Goal: Transaction & Acquisition: Purchase product/service

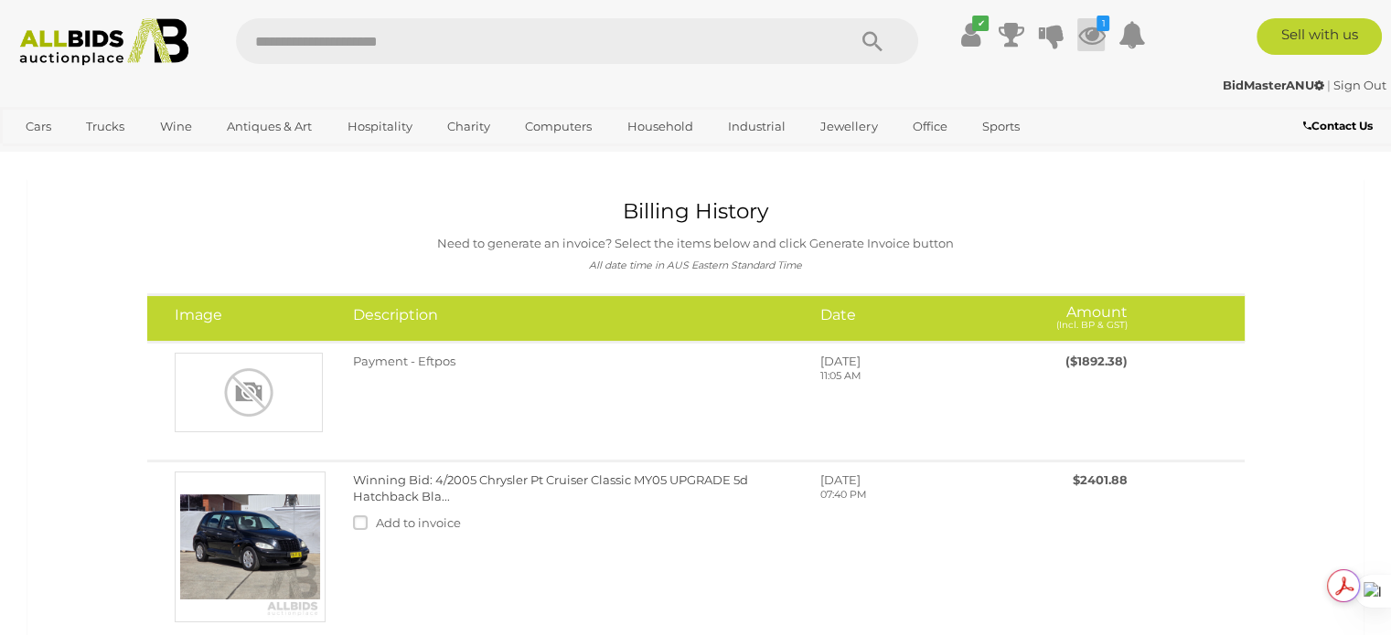
click at [1083, 39] on icon at bounding box center [1090, 34] width 27 height 33
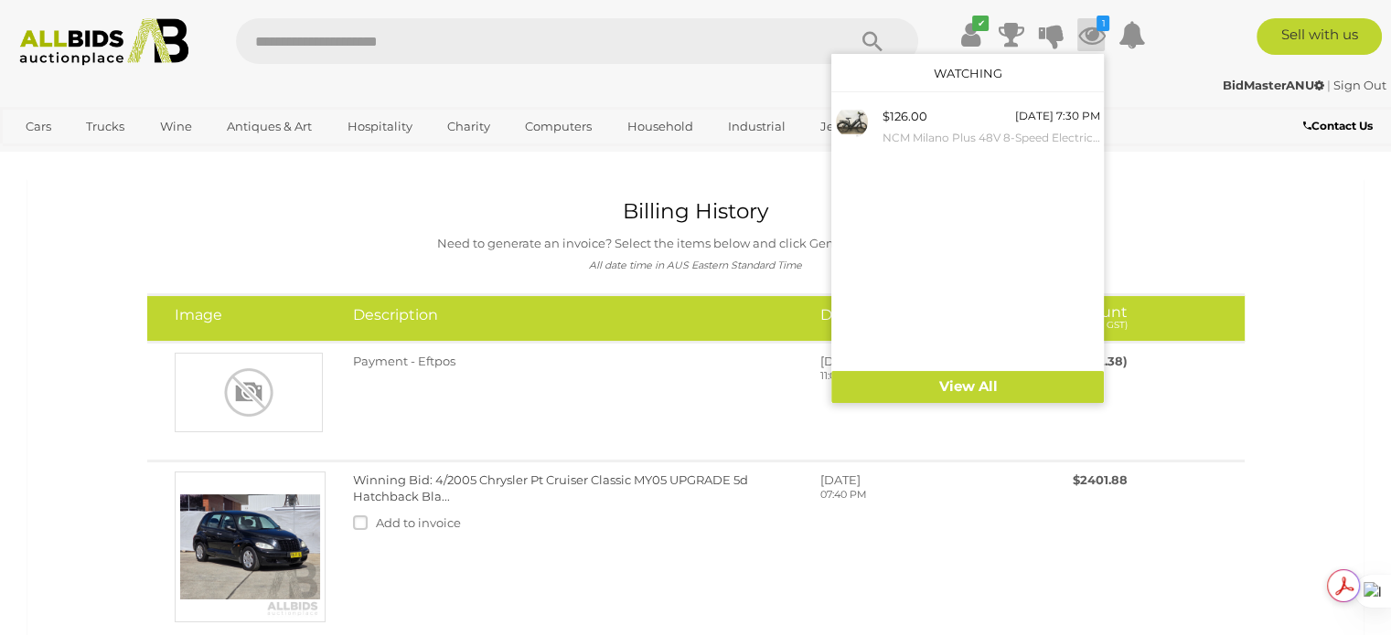
click at [1083, 39] on icon at bounding box center [1090, 34] width 27 height 33
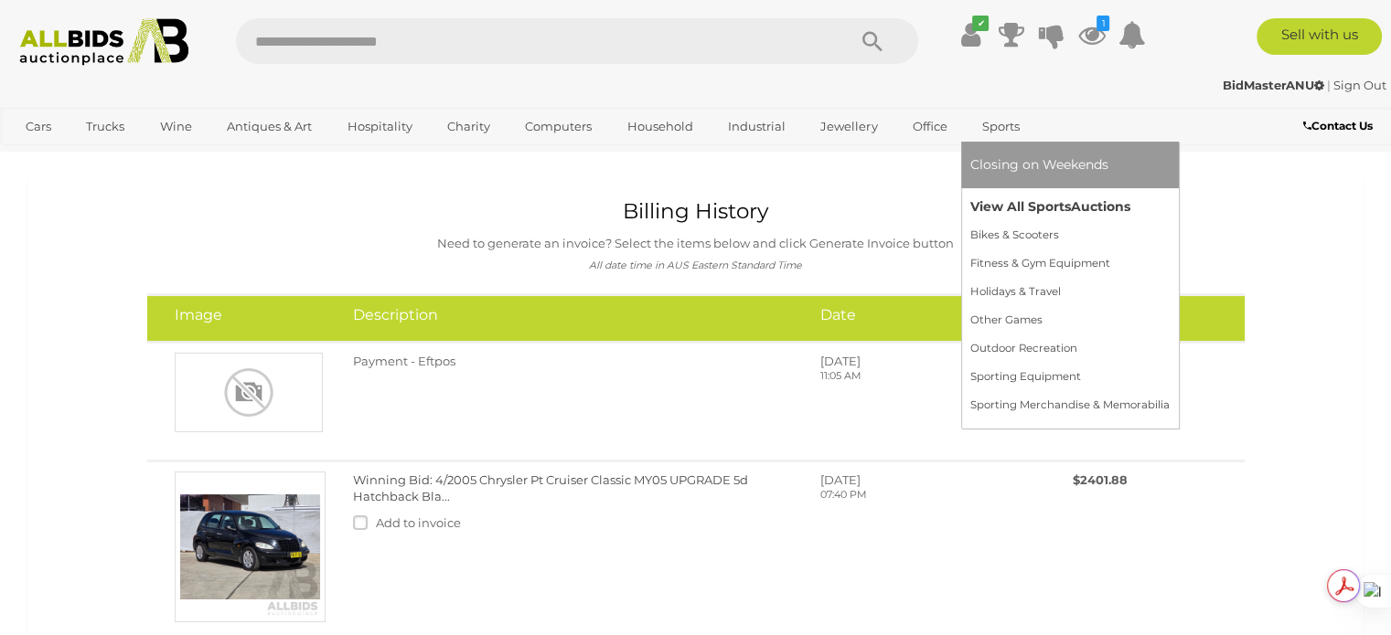
click at [1001, 205] on link "View All Sports Auctions" at bounding box center [1069, 207] width 199 height 28
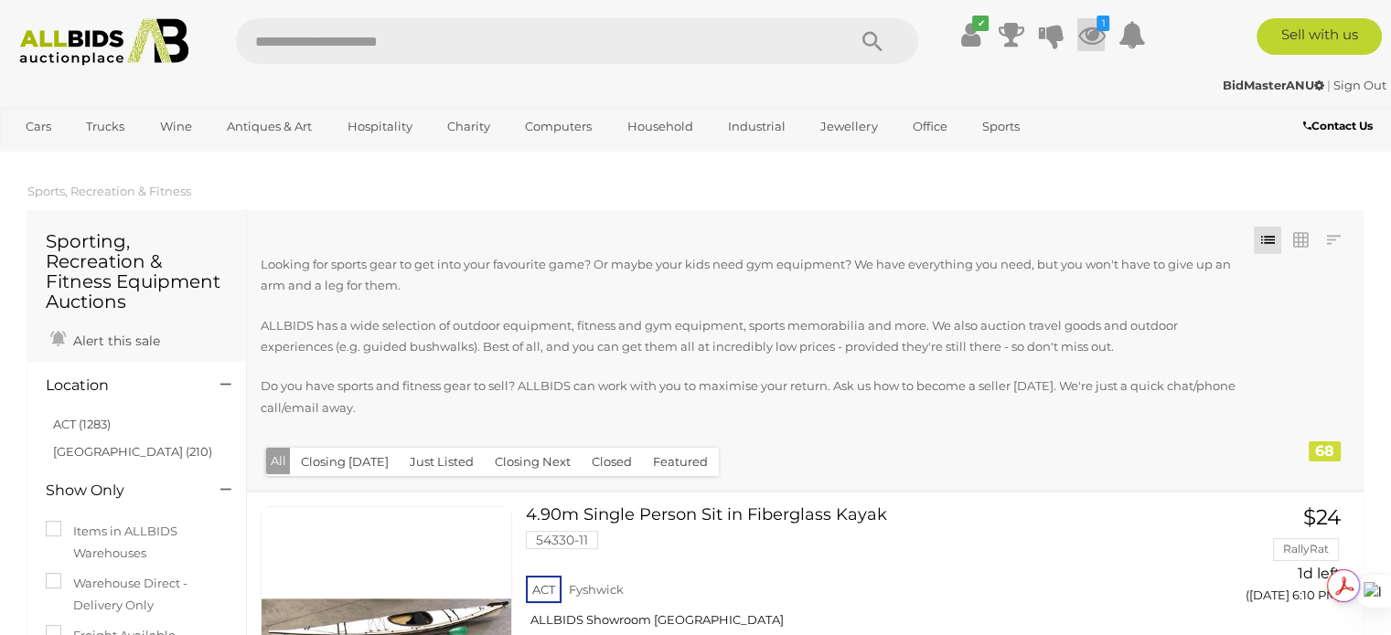
click at [1086, 43] on icon at bounding box center [1090, 34] width 27 height 33
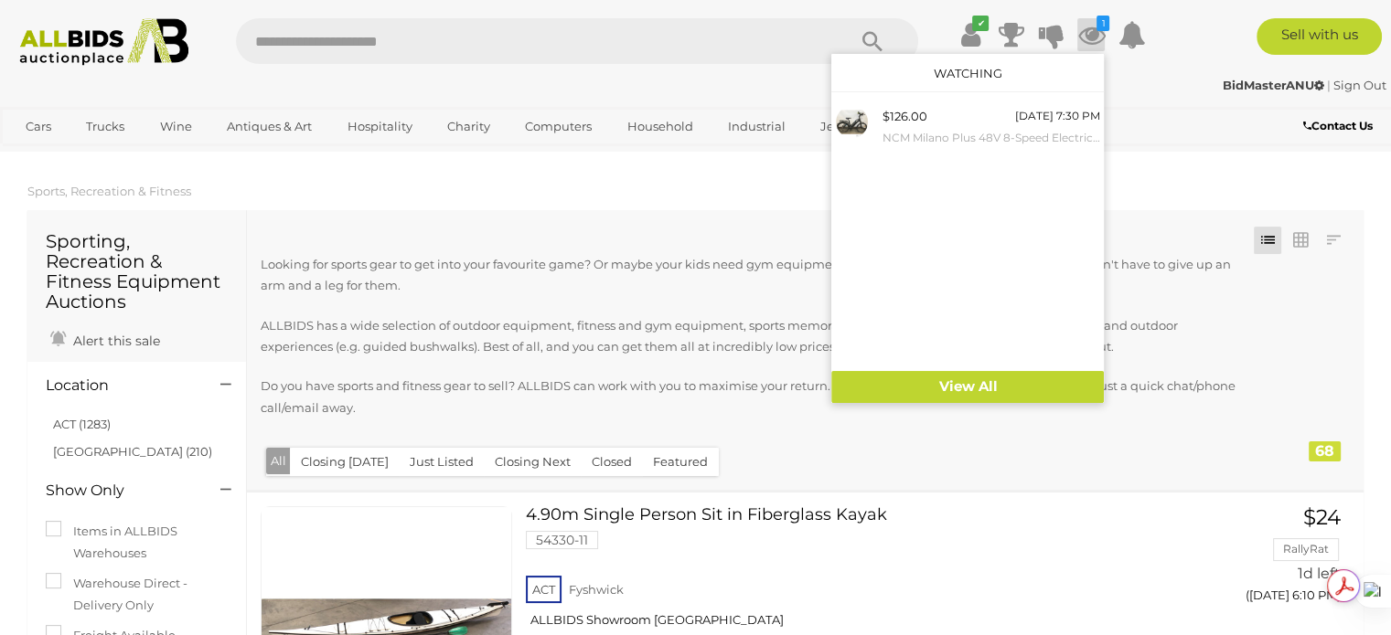
click at [1163, 116] on div "Contact Us" at bounding box center [1275, 128] width 232 height 25
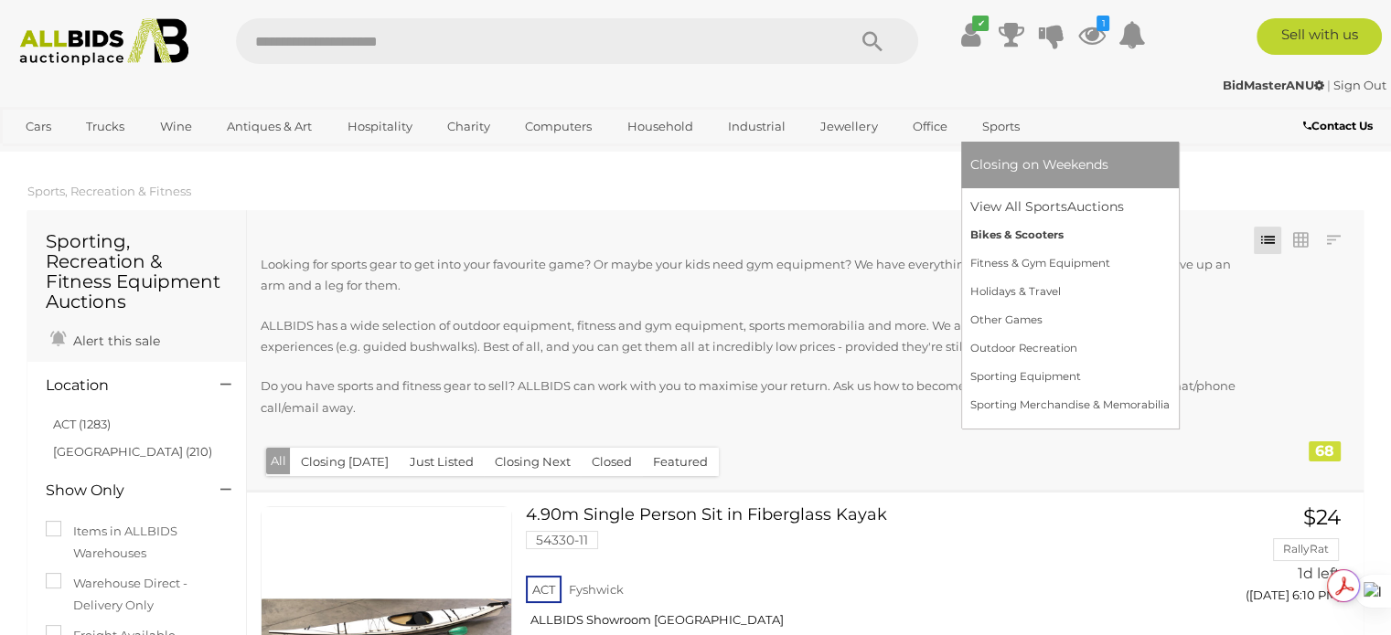
click at [990, 232] on link "Bikes & Scooters" at bounding box center [1069, 235] width 199 height 28
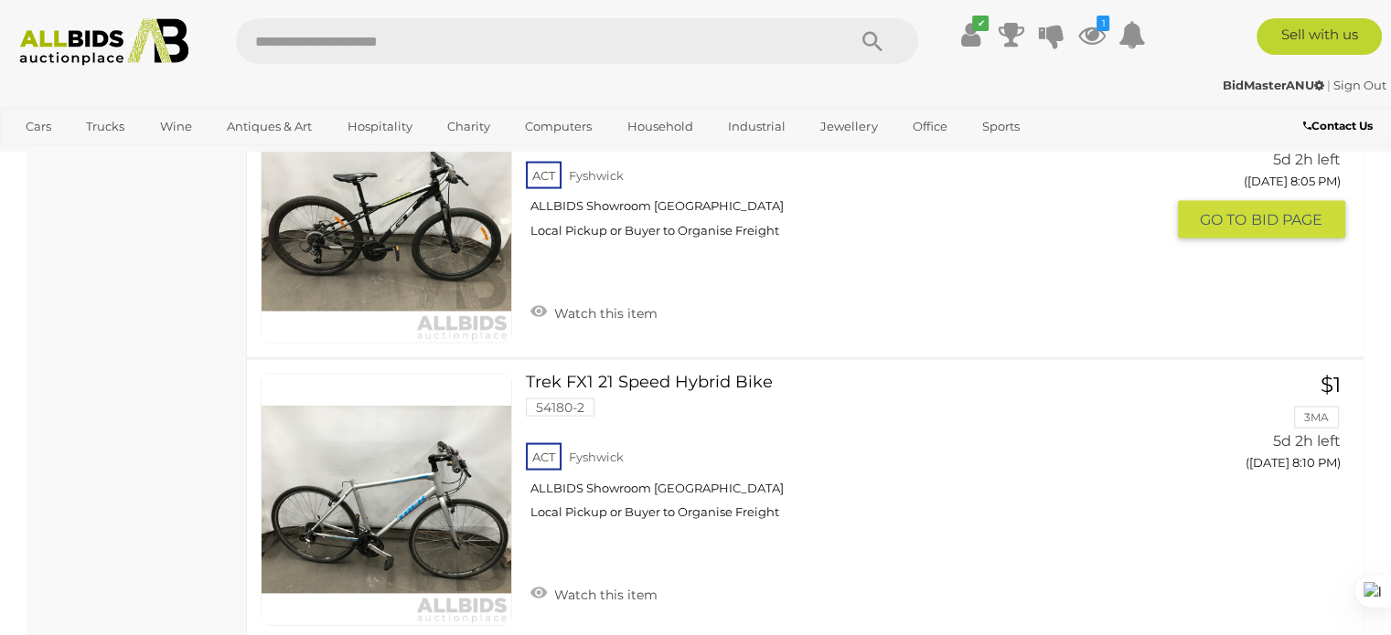
scroll to position [3931, 0]
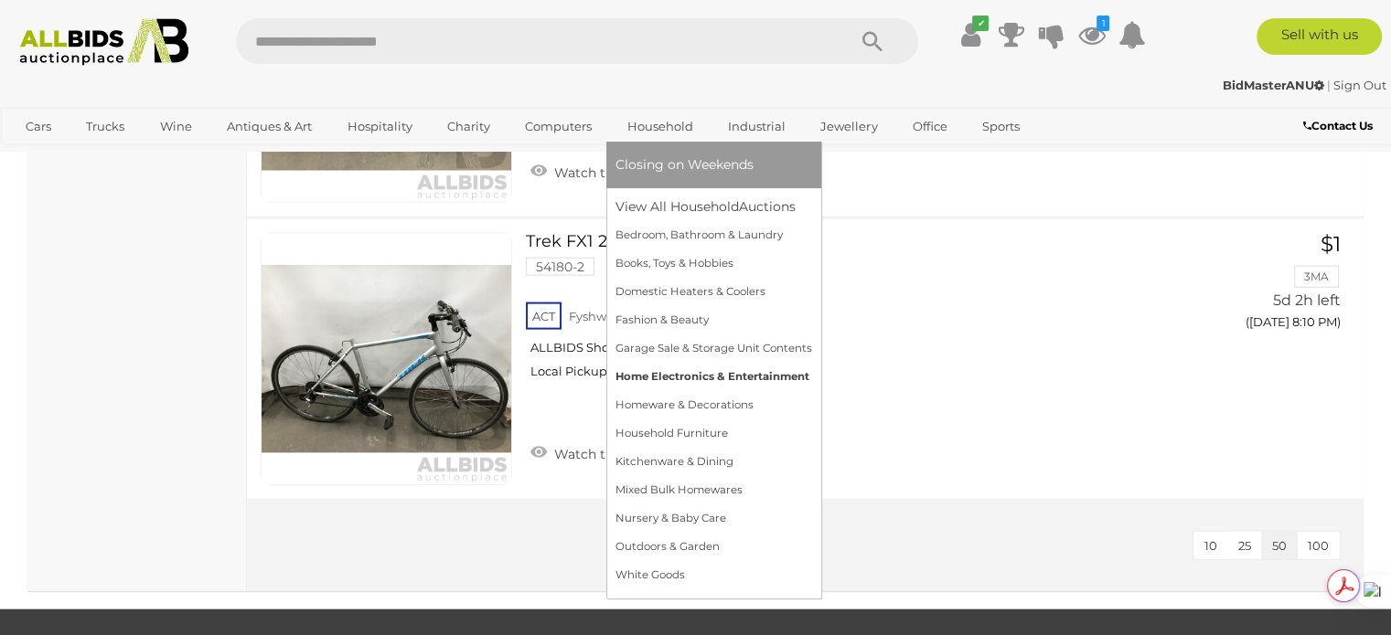
click at [658, 375] on link "Home Electronics & Entertainment" at bounding box center [713, 377] width 197 height 28
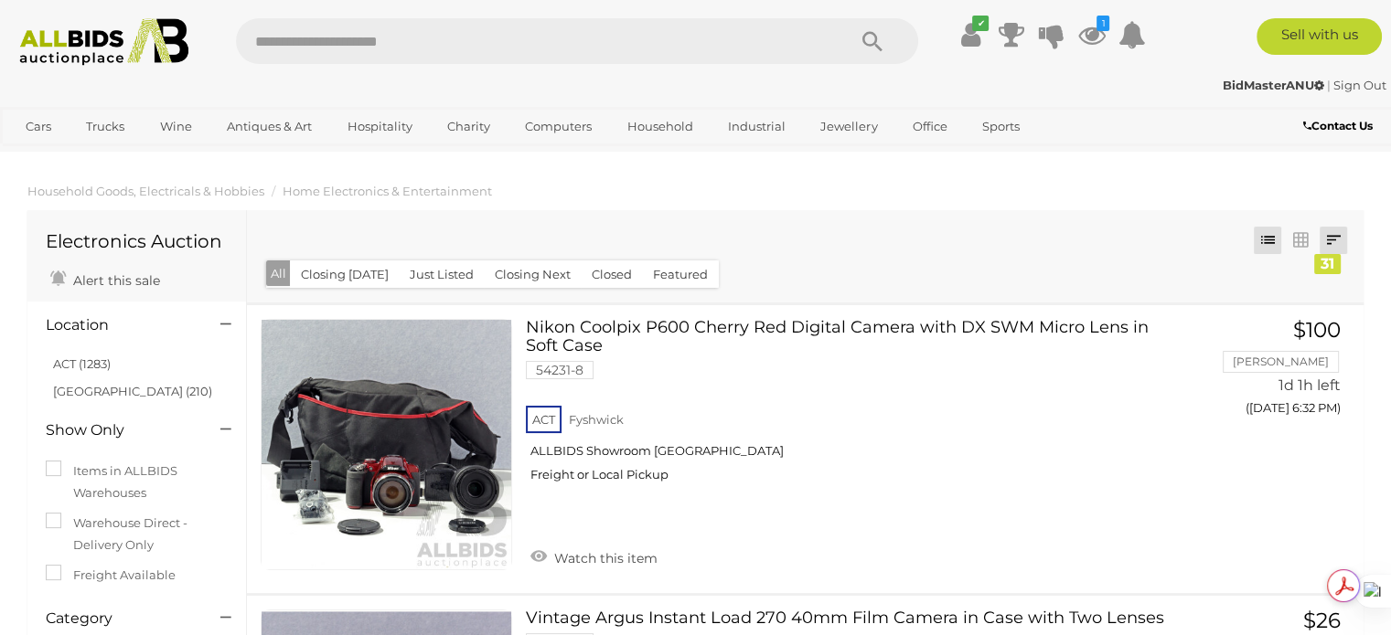
click at [1331, 233] on link at bounding box center [1332, 240] width 27 height 27
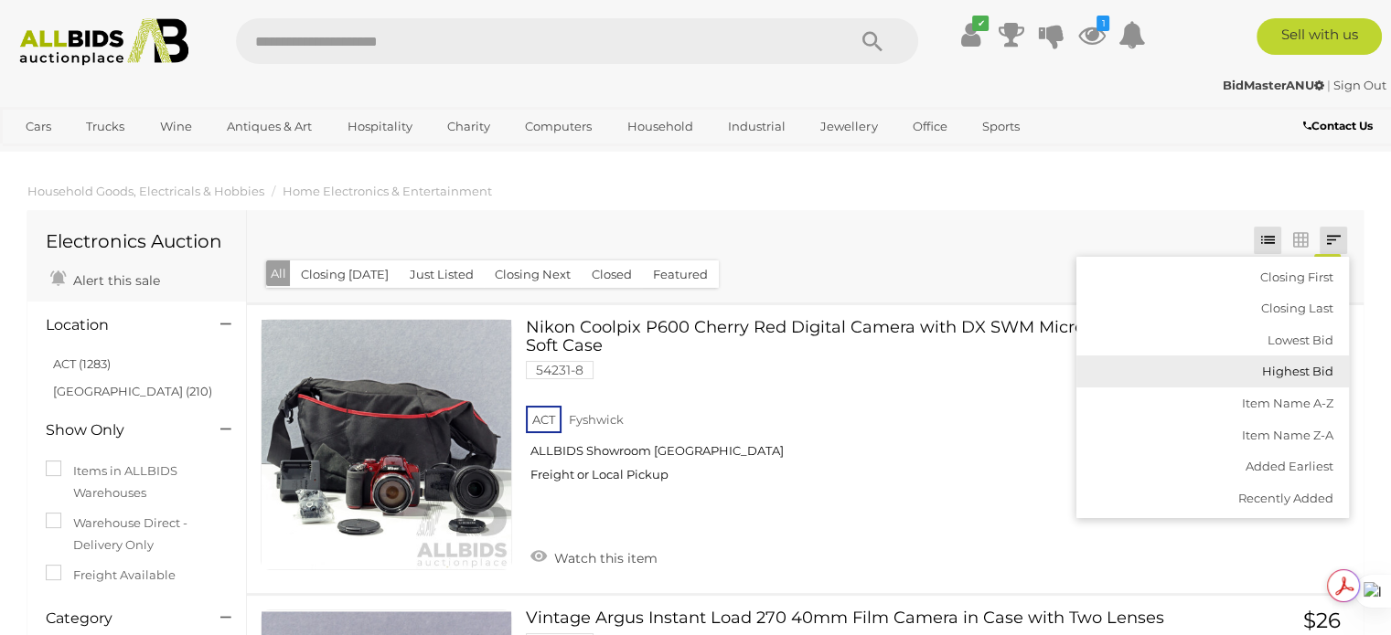
click at [1274, 362] on link "Highest Bid" at bounding box center [1212, 372] width 272 height 32
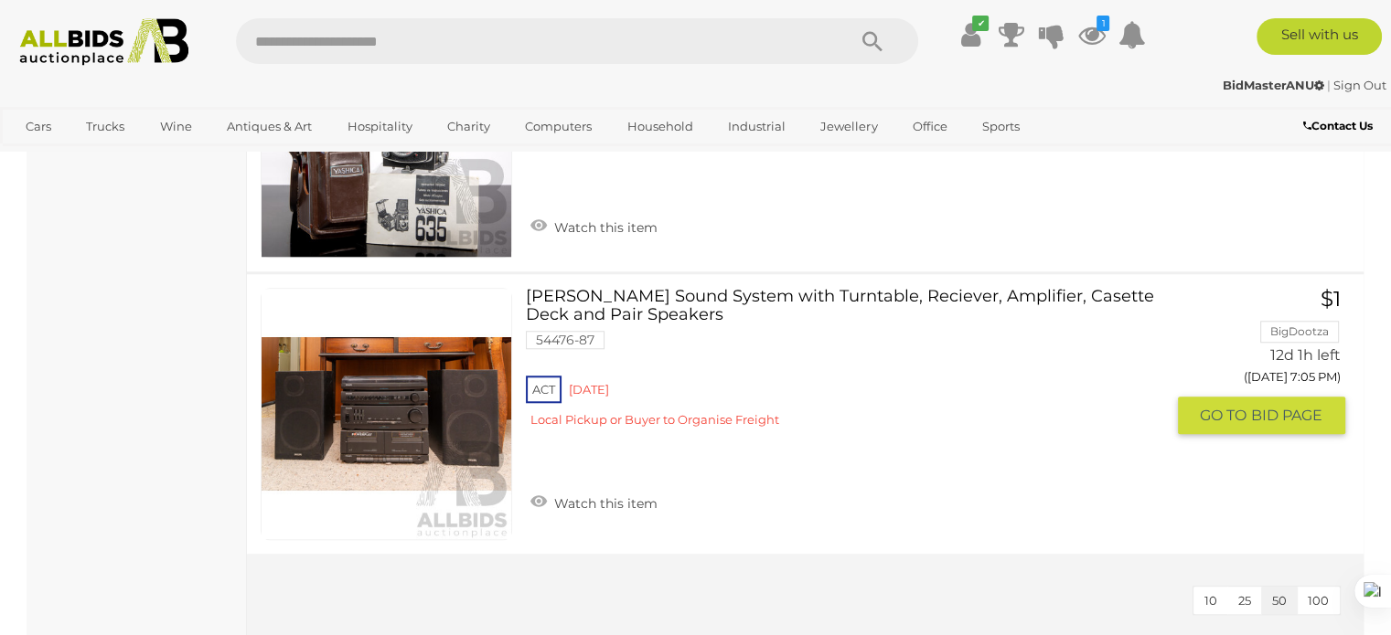
scroll to position [8503, 0]
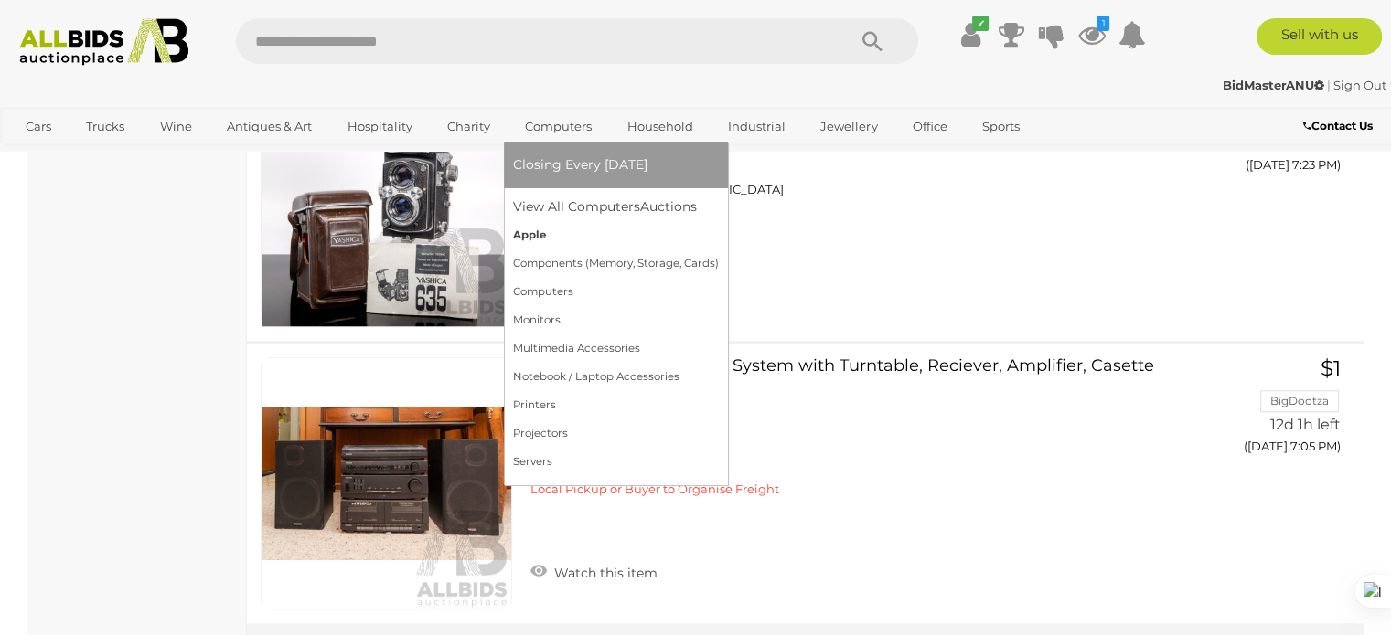
click at [549, 234] on link "Apple" at bounding box center [616, 235] width 206 height 28
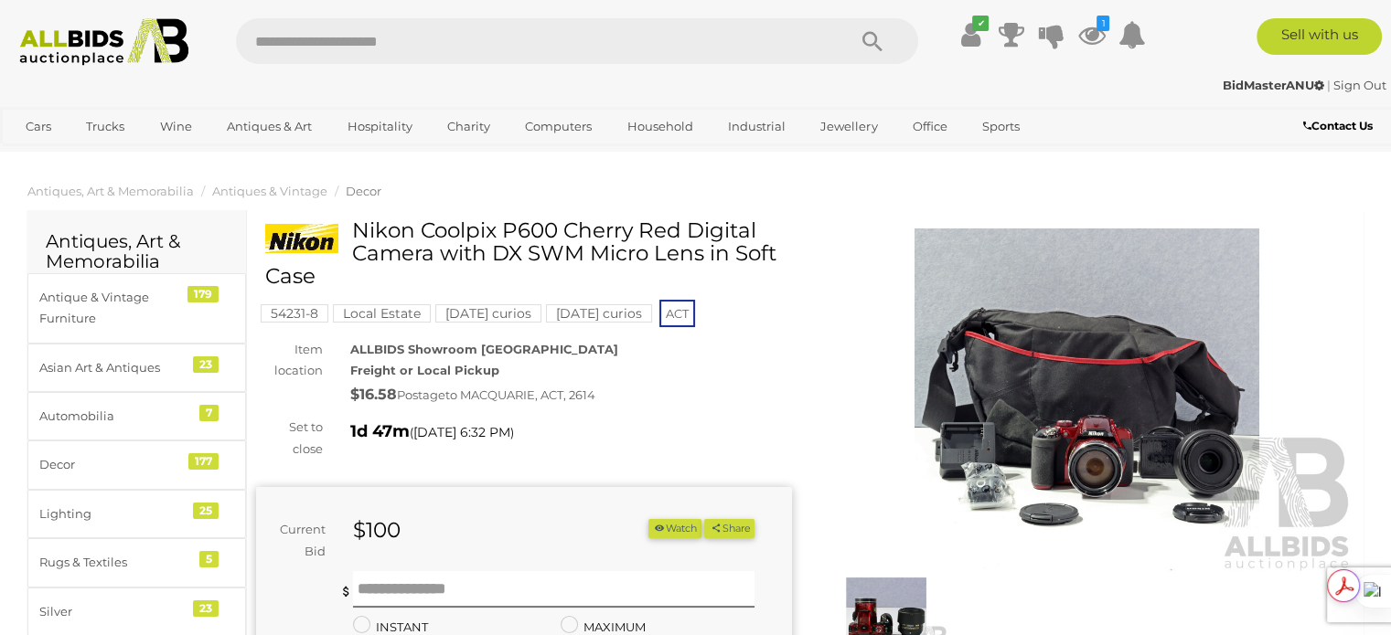
drag, startPoint x: 353, startPoint y: 230, endPoint x: 787, endPoint y: 260, distance: 435.3
click at [787, 260] on div "Nikon Coolpix P600 Cherry Red Digital Camera with DX SWM Micro Lens in Soft Case" at bounding box center [533, 260] width 536 height 83
drag, startPoint x: 590, startPoint y: 229, endPoint x: 561, endPoint y: 229, distance: 28.3
click at [589, 229] on h1 "Nikon Coolpix P600 Cherry Red Digital Camera with DX SWM Micro Lens in Soft Case" at bounding box center [526, 253] width 522 height 69
drag, startPoint x: 380, startPoint y: 226, endPoint x: 366, endPoint y: 226, distance: 14.6
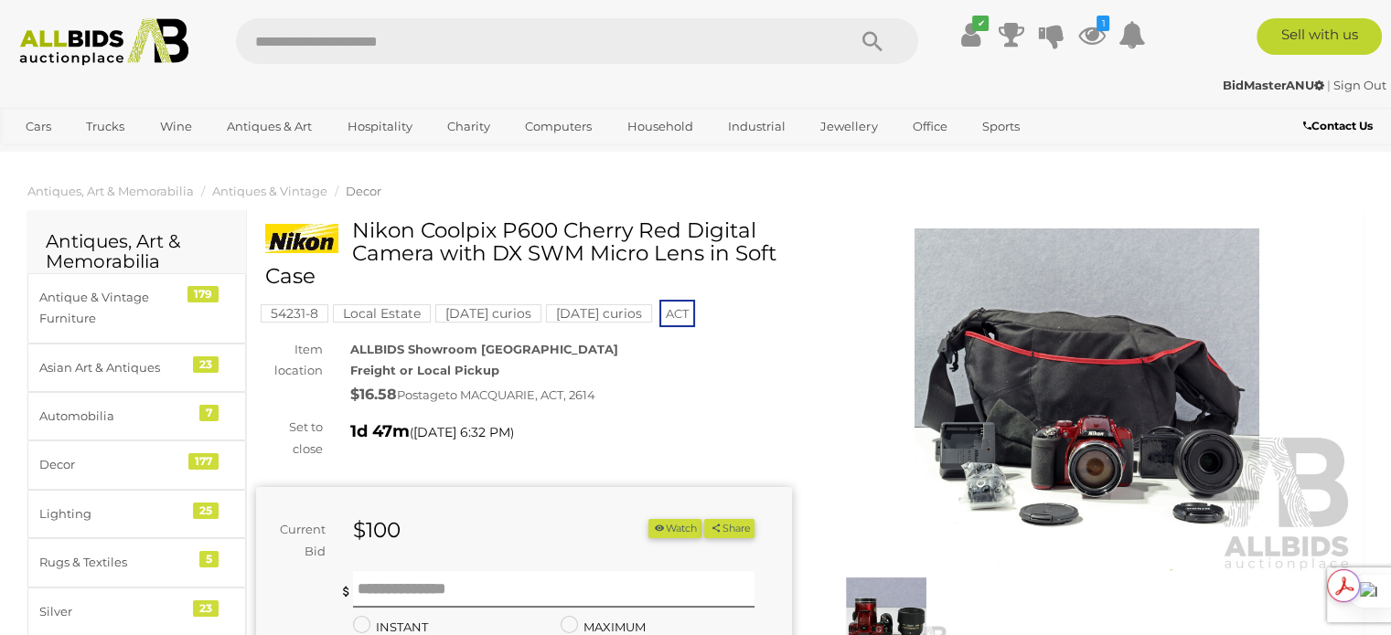
click at [379, 226] on h1 "Nikon Coolpix P600 Cherry Red Digital Camera with DX SWM Micro Lens in Soft Case" at bounding box center [526, 253] width 522 height 69
click at [361, 229] on h1 "Nikon Coolpix P600 Cherry Red Digital Camera with DX SWM Micro Lens in Soft Case" at bounding box center [526, 253] width 522 height 69
drag, startPoint x: 357, startPoint y: 229, endPoint x: 425, endPoint y: 280, distance: 85.0
click at [425, 280] on h1 "Nikon Coolpix P600 Cherry Red Digital Camera with DX SWM Micro Lens in Soft Case" at bounding box center [526, 253] width 522 height 69
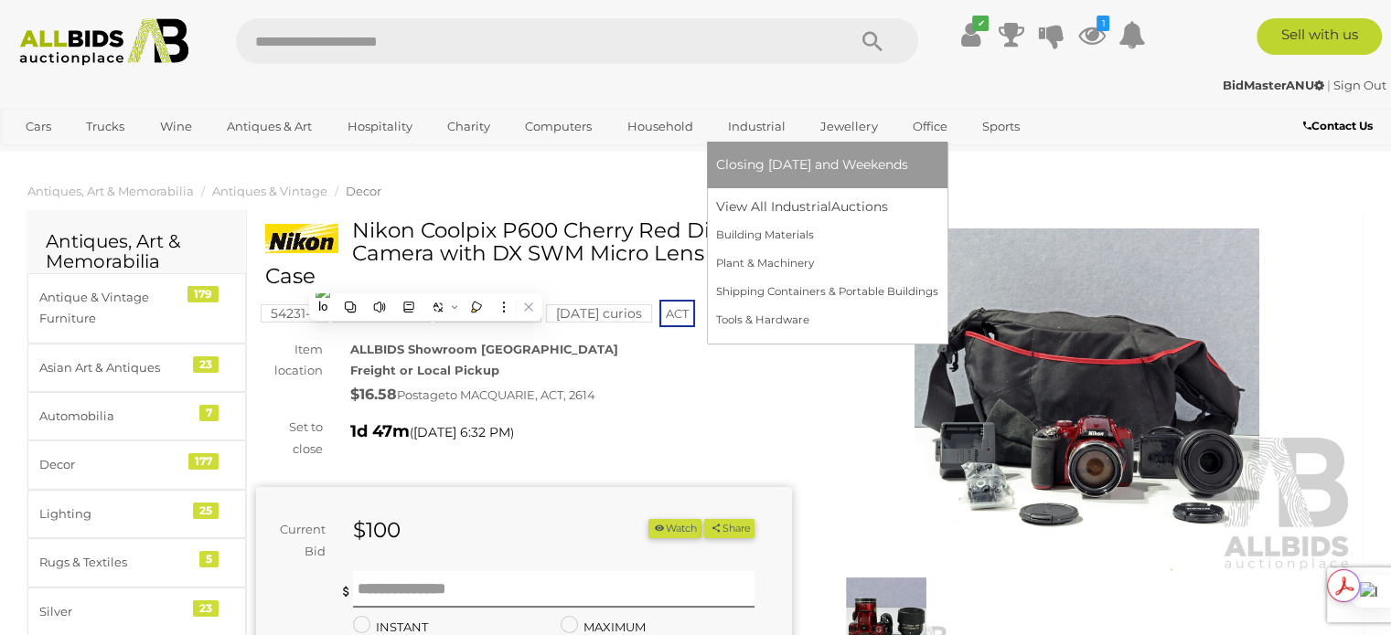
copy h1 "Nikon Coolpix P600 Cherry Red Digital Camera with DX SWM Micro Lens in Soft Case"
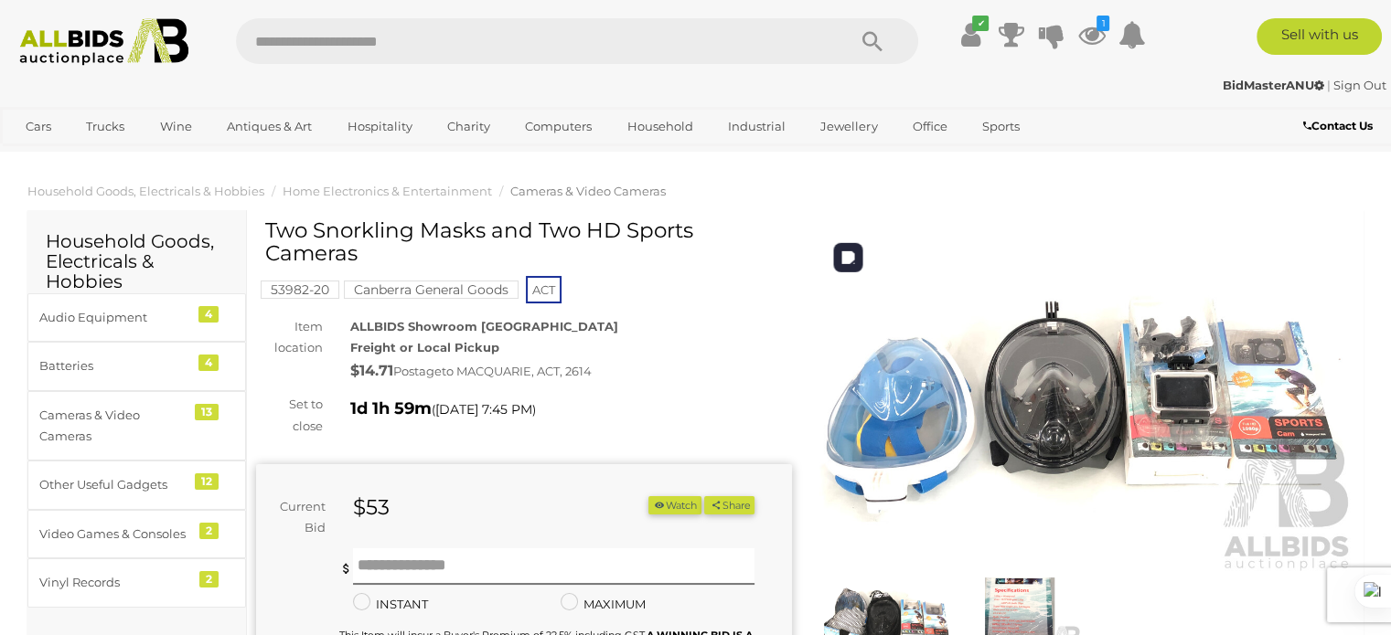
click at [1211, 379] on img at bounding box center [1087, 401] width 536 height 345
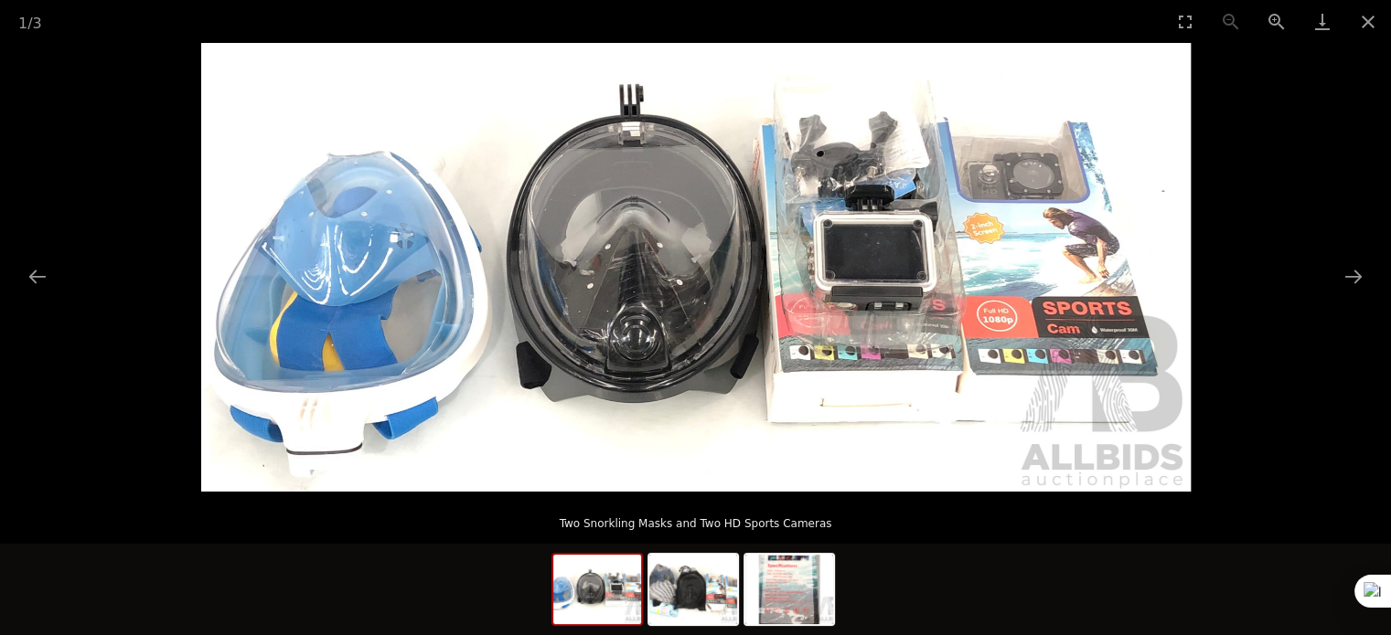
scroll to position [91, 0]
click at [675, 613] on img at bounding box center [693, 589] width 88 height 69
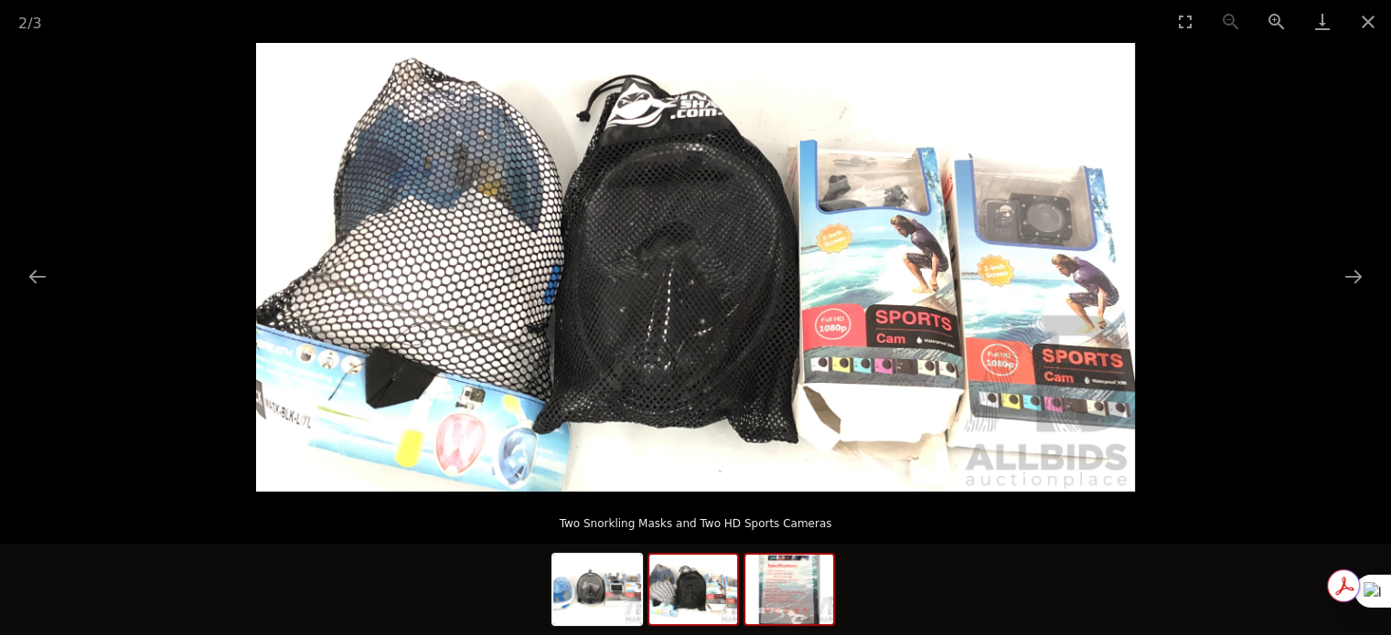
click at [816, 606] on img at bounding box center [789, 589] width 88 height 69
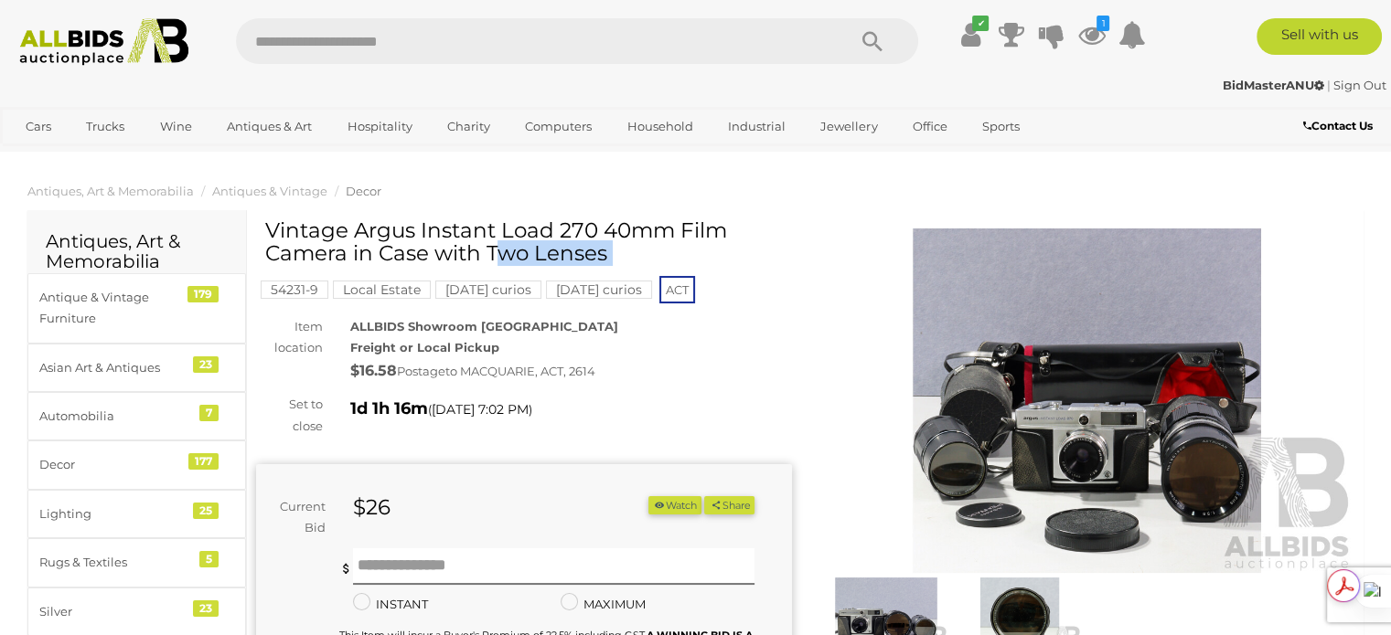
drag, startPoint x: 261, startPoint y: 229, endPoint x: 414, endPoint y: 234, distance: 153.7
click at [414, 234] on div "Vintage Argus Instant Load 270 40mm Film Camera in Case with Two Lenses 54231-9…" at bounding box center [524, 548] width 536 height 658
click at [300, 229] on h1 "Vintage Argus Instant Load 270 40mm Film Camera in Case with Two Lenses" at bounding box center [526, 242] width 522 height 47
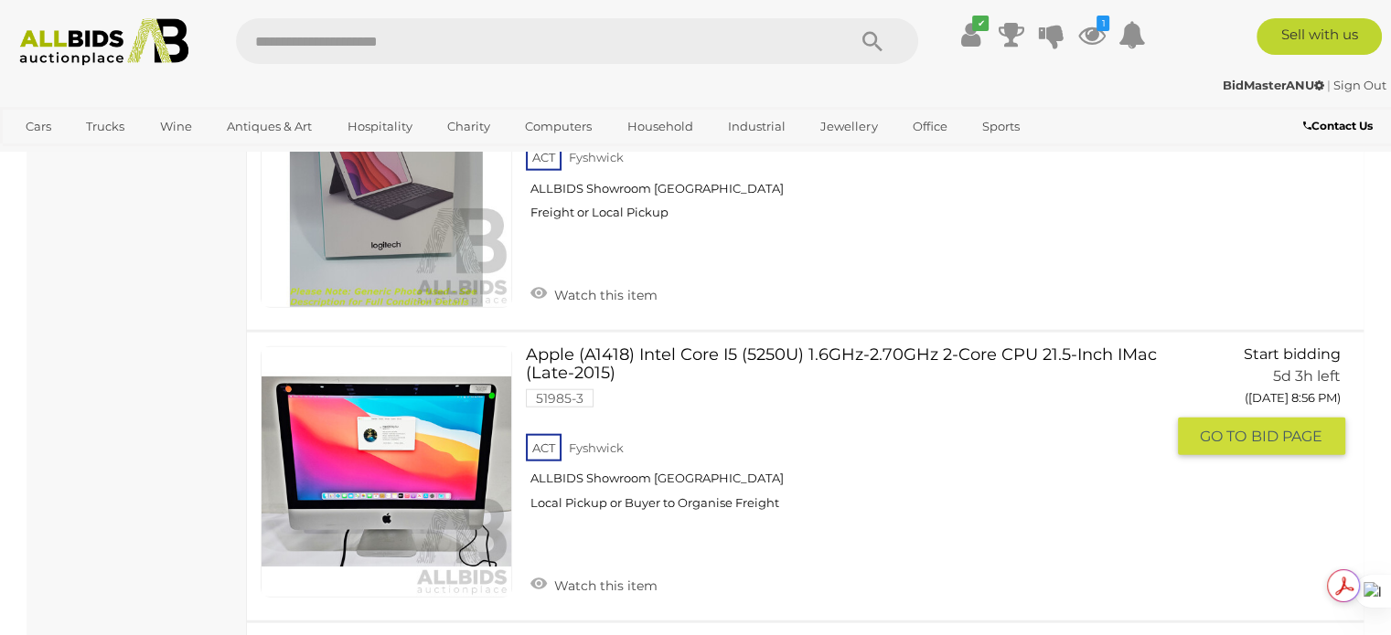
scroll to position [4572, 0]
